Goal: Task Accomplishment & Management: Complete application form

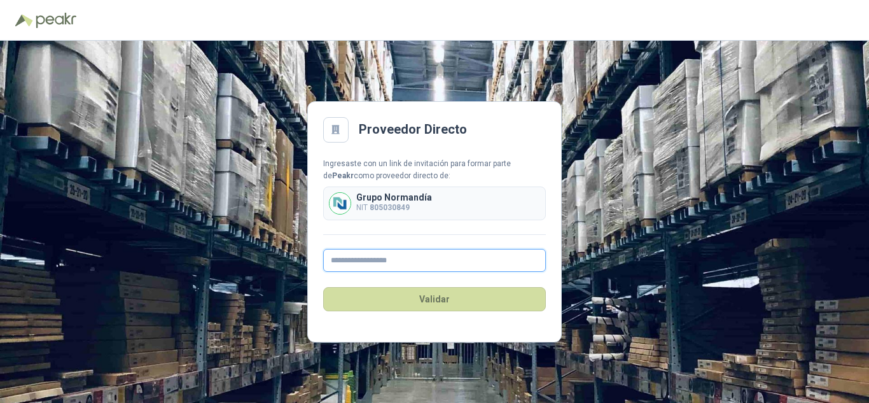
click at [382, 263] on input "text" at bounding box center [434, 260] width 223 height 23
type input "**********"
click at [420, 330] on main "**********" at bounding box center [434, 222] width 255 height 242
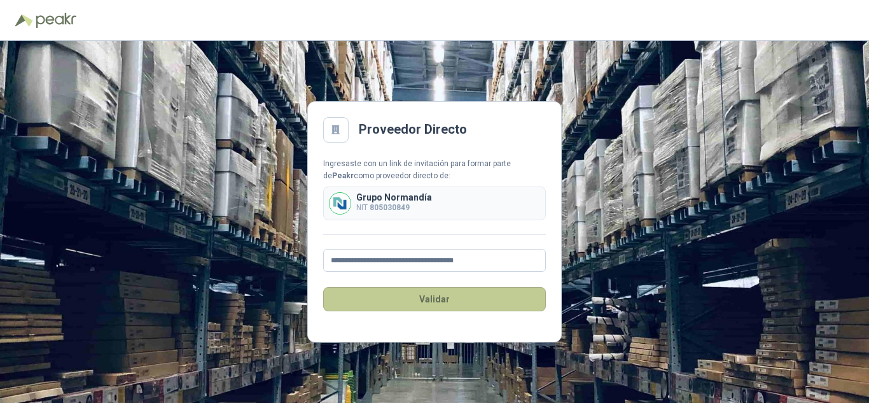
click at [422, 300] on button "Validar" at bounding box center [434, 299] width 223 height 24
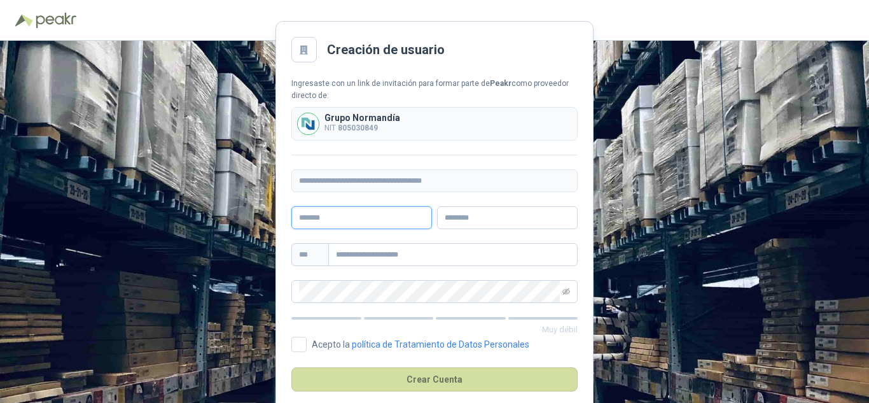
click at [366, 213] on input "text" at bounding box center [361, 217] width 141 height 23
type input "*"
type input "**********"
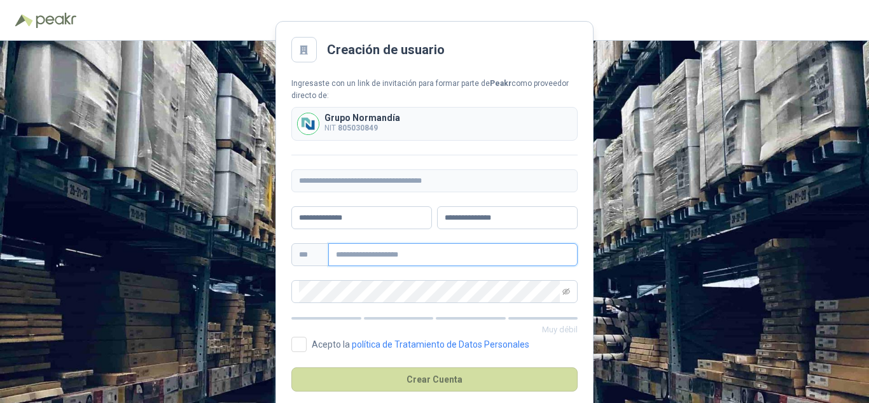
click at [477, 251] on input "text" at bounding box center [452, 254] width 249 height 23
type input "**********"
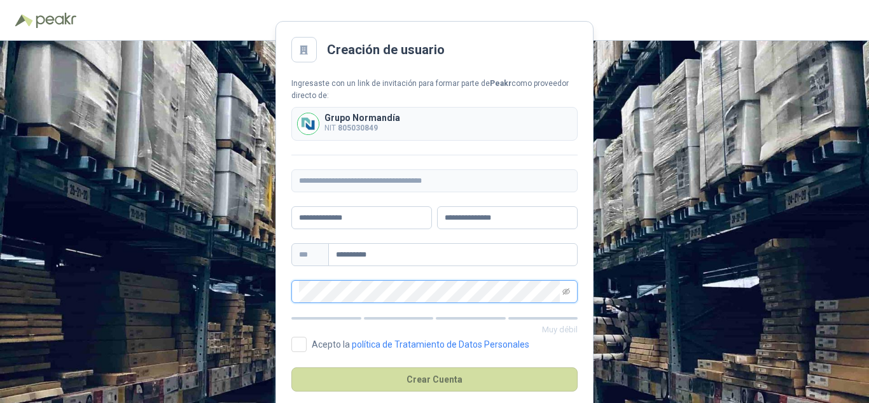
click at [258, 290] on div "**********" at bounding box center [434, 222] width 869 height 362
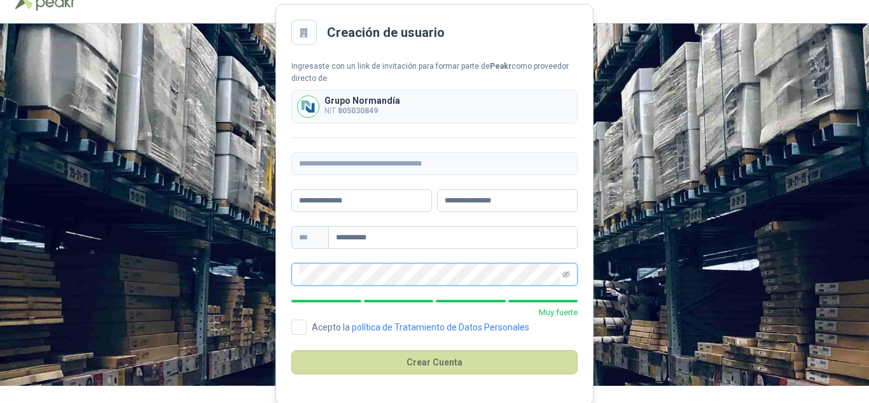
scroll to position [20, 0]
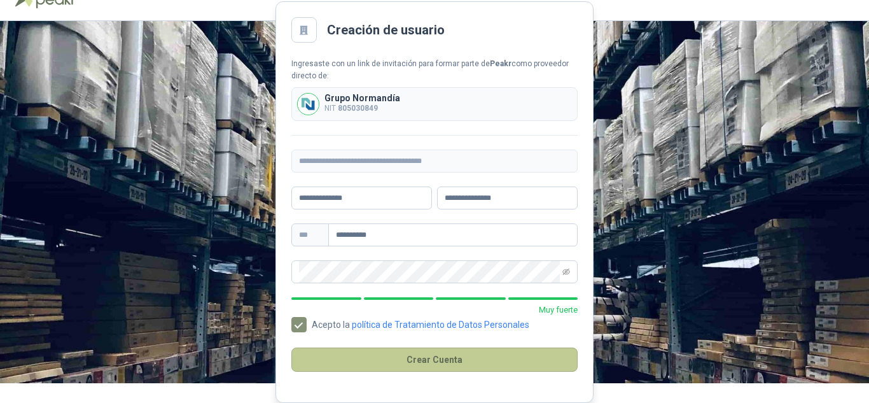
click at [409, 358] on button "Crear Cuenta" at bounding box center [434, 359] width 286 height 24
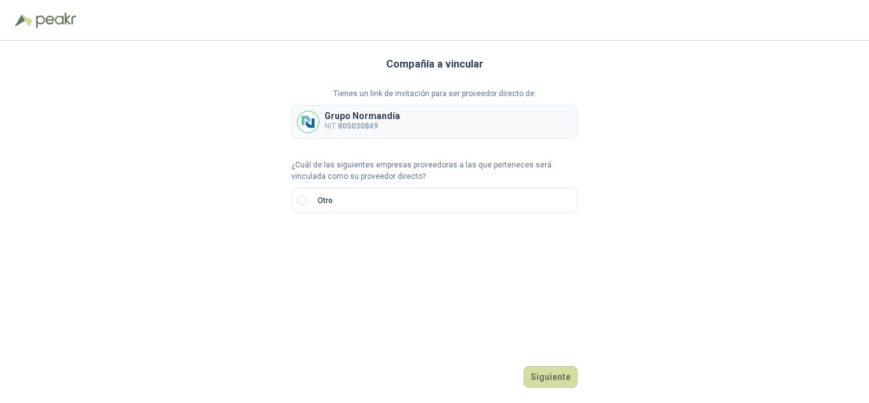
click at [361, 122] on b "805030849" at bounding box center [358, 126] width 40 height 9
click at [546, 374] on button "Siguiente" at bounding box center [551, 377] width 54 height 22
click at [440, 225] on p "Selecciona una compañía" at bounding box center [434, 224] width 286 height 12
click at [339, 118] on p "Grupo Normandía" at bounding box center [363, 115] width 76 height 9
click at [311, 119] on img at bounding box center [308, 121] width 21 height 21
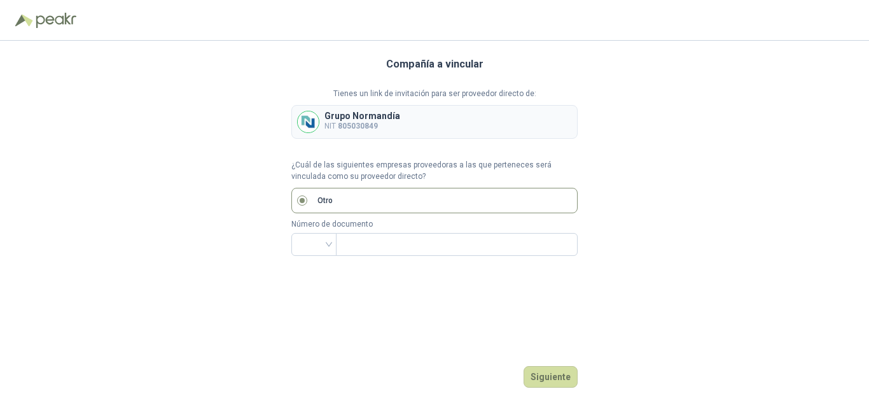
click at [309, 144] on div "Tienes un link de invitación para ser proveedor directo de: Grupo [PERSON_NAME]…" at bounding box center [434, 172] width 286 height 168
click at [304, 127] on img at bounding box center [308, 121] width 21 height 21
click at [384, 125] on p "NIT 805030849" at bounding box center [363, 126] width 76 height 12
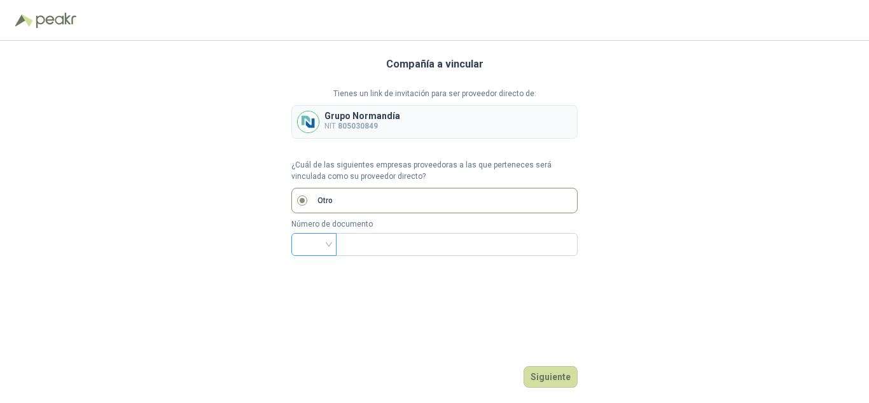
click at [332, 245] on div at bounding box center [313, 244] width 45 height 23
click at [309, 141] on div "NIT" at bounding box center [314, 136] width 25 height 14
click at [359, 244] on input "text" at bounding box center [456, 245] width 224 height 22
type input "*********"
click at [390, 343] on div "Compañía a vincular Tienes un link de invitación para ser proveedor directo de:…" at bounding box center [434, 222] width 286 height 362
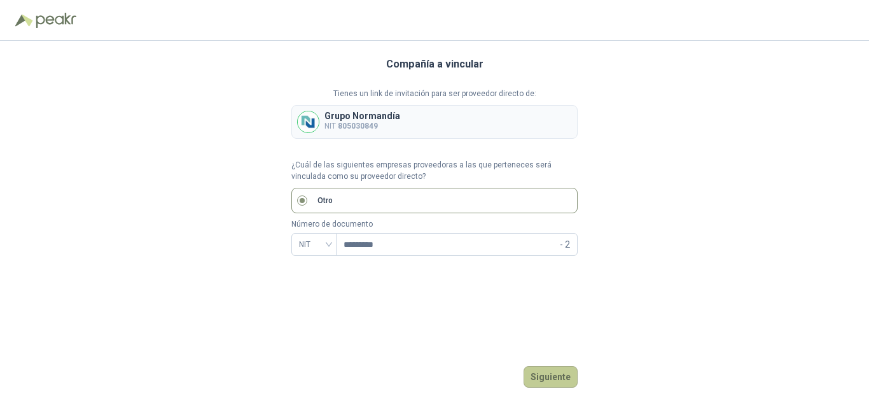
click at [556, 377] on button "Siguiente" at bounding box center [551, 377] width 54 height 22
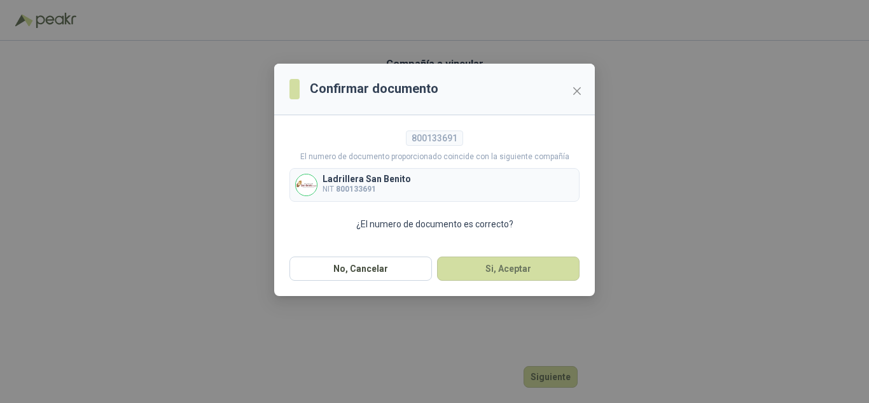
click at [338, 187] on b "800133691" at bounding box center [356, 189] width 40 height 9
click at [486, 265] on button "Si, Aceptar" at bounding box center [508, 268] width 143 height 24
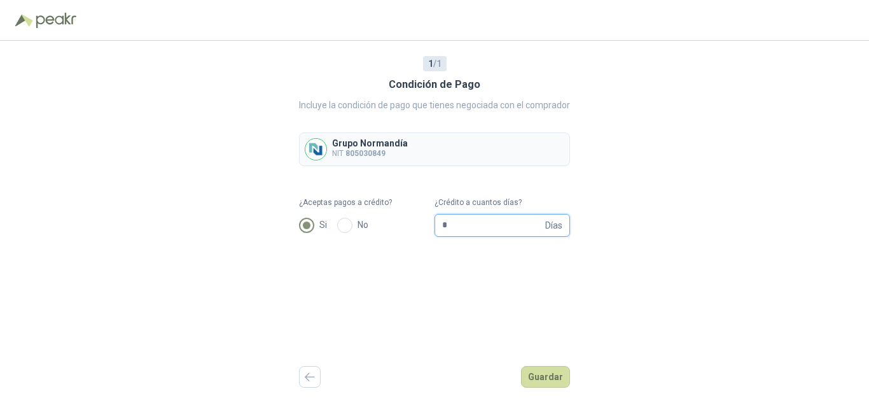
click at [456, 220] on input "*" at bounding box center [492, 225] width 101 height 22
type input "**"
click at [554, 372] on button "Guardar" at bounding box center [545, 377] width 49 height 22
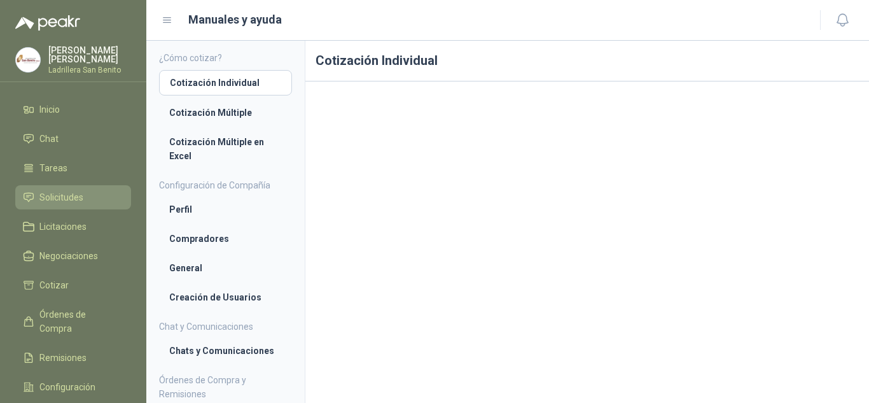
click at [47, 202] on span "Solicitudes" at bounding box center [61, 197] width 44 height 14
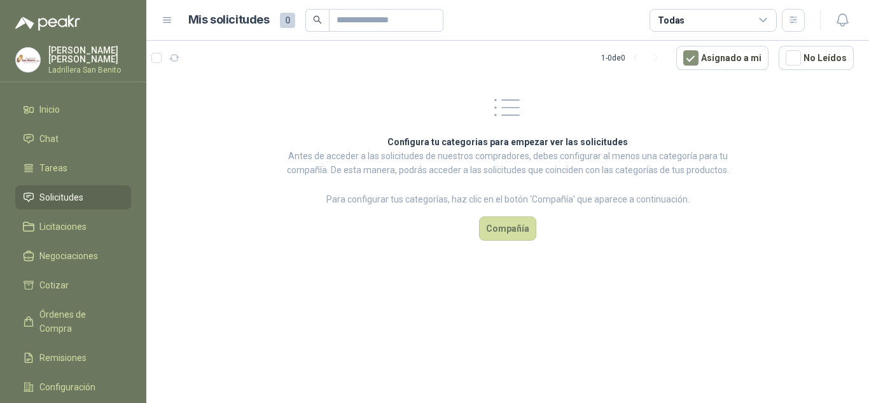
click at [458, 262] on section "1 - 0 de 0 Asignado a mi No Leídos Configura tu categorias para empezar ver las…" at bounding box center [507, 222] width 723 height 362
click at [499, 239] on button "Compañía" at bounding box center [507, 228] width 57 height 24
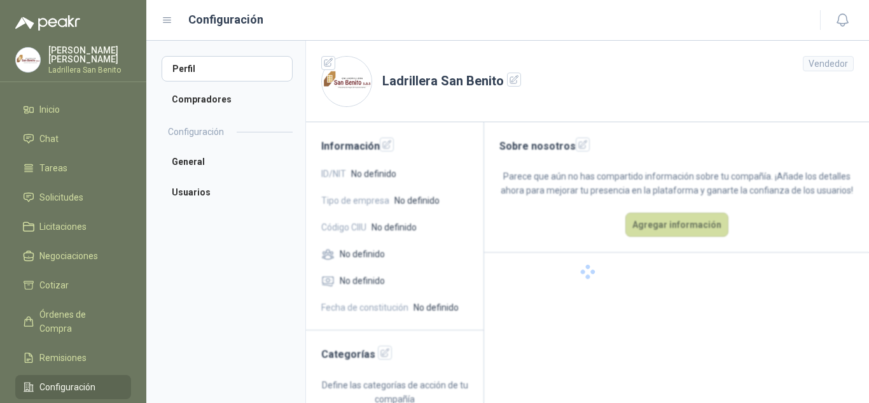
click at [500, 234] on div at bounding box center [587, 271] width 563 height 299
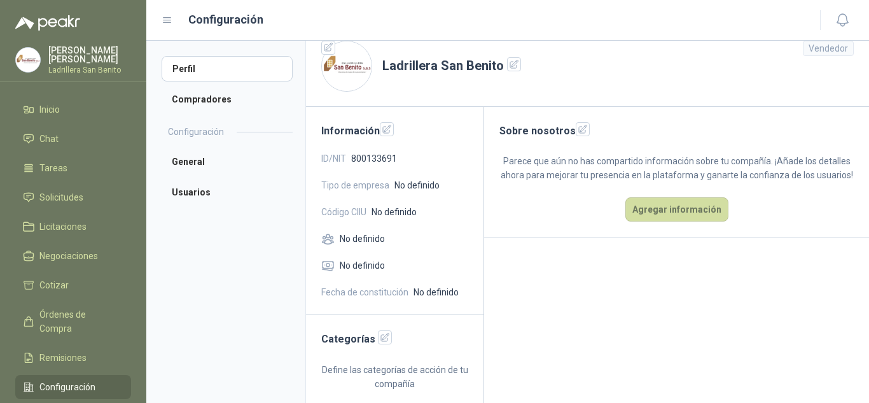
scroll to position [18, 0]
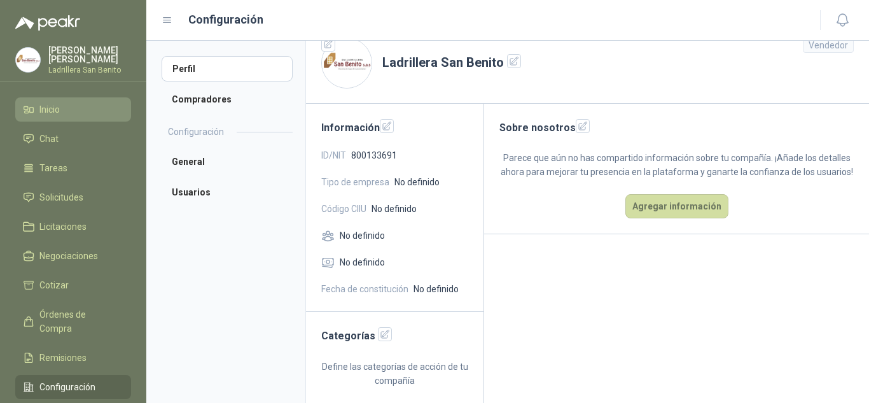
click at [73, 106] on li "Inicio" at bounding box center [73, 109] width 101 height 14
